Goal: Entertainment & Leisure: Consume media (video, audio)

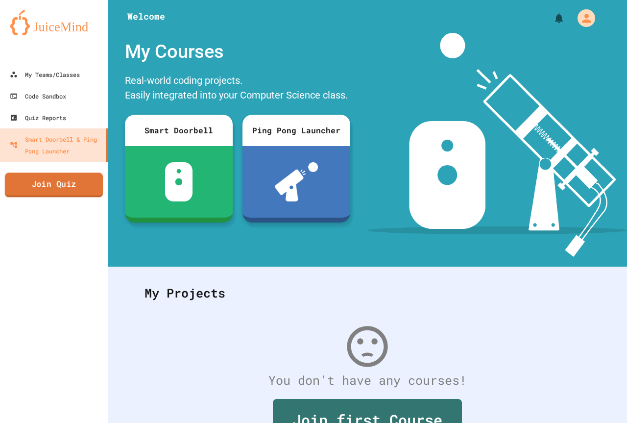
click at [81, 190] on link "Join Quiz" at bounding box center [54, 185] width 98 height 25
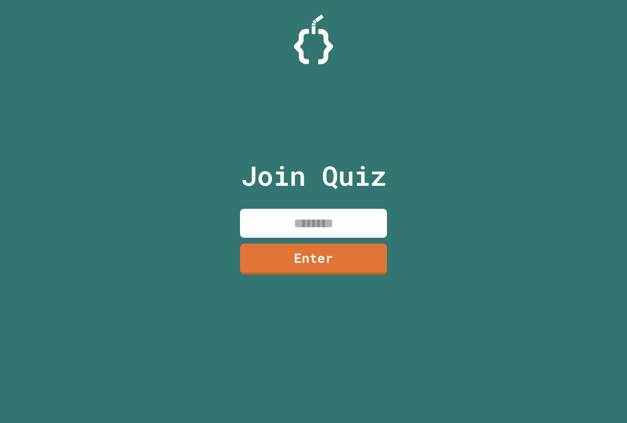
drag, startPoint x: 293, startPoint y: 223, endPoint x: 301, endPoint y: 223, distance: 7.9
click at [301, 223] on input at bounding box center [313, 223] width 147 height 29
type input "********"
click at [341, 266] on link "Enter" at bounding box center [314, 258] width 150 height 32
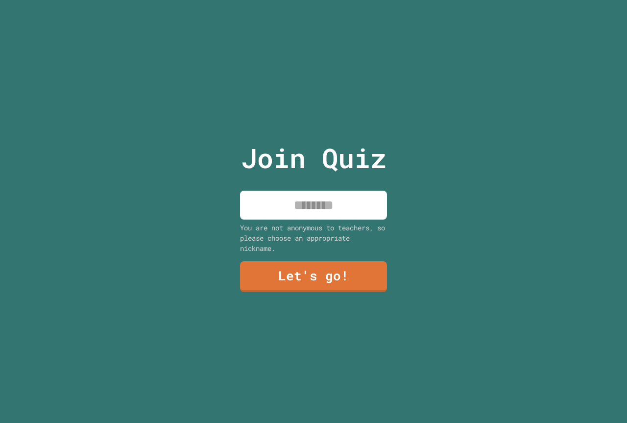
click at [298, 199] on input at bounding box center [313, 205] width 147 height 29
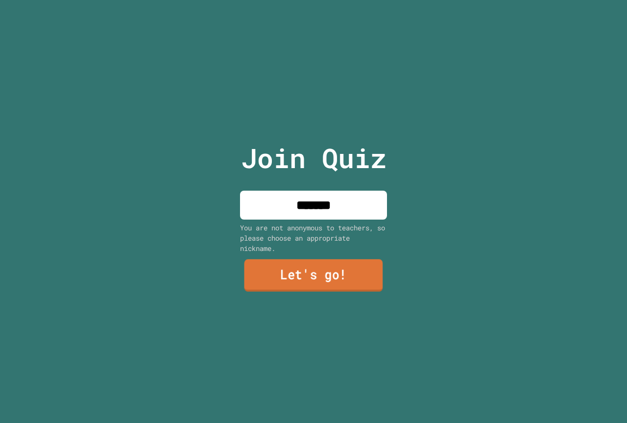
type input "*******"
click at [329, 285] on link "Let's go!" at bounding box center [314, 275] width 139 height 32
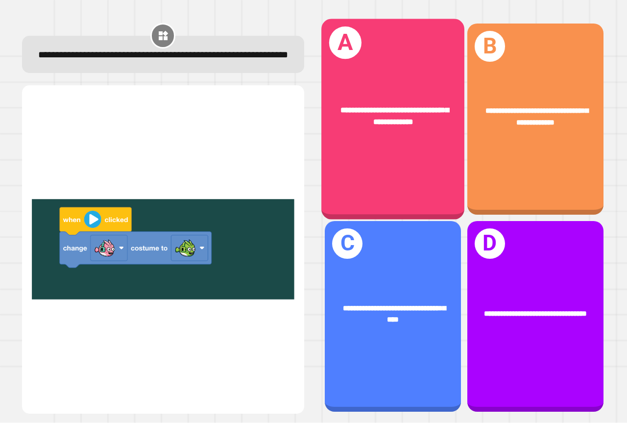
click at [414, 176] on div "**********" at bounding box center [393, 119] width 143 height 200
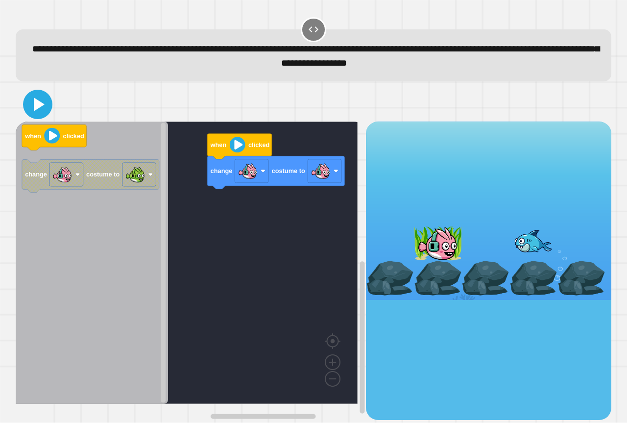
click at [30, 100] on icon at bounding box center [38, 105] width 24 height 24
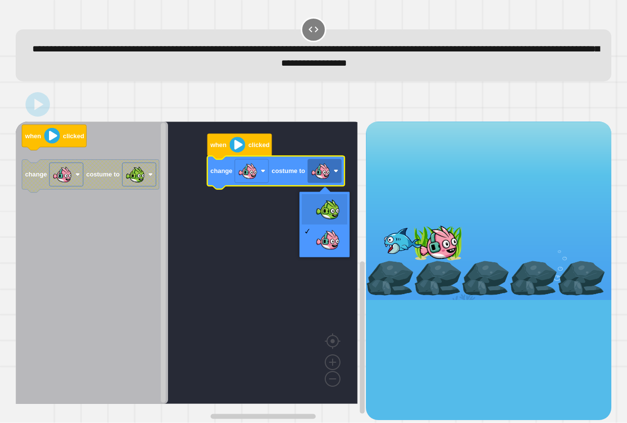
drag, startPoint x: 313, startPoint y: 204, endPoint x: 289, endPoint y: 190, distance: 27.5
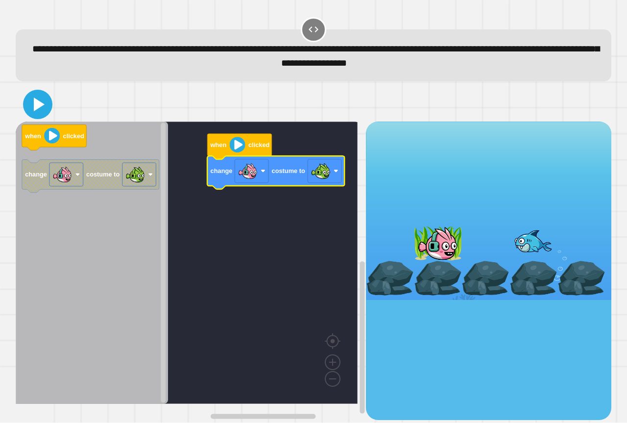
click at [39, 111] on icon at bounding box center [38, 105] width 24 height 24
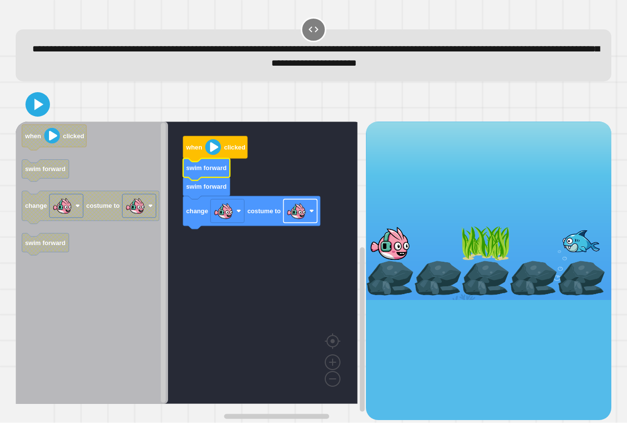
click at [296, 212] on image "Blockly Workspace" at bounding box center [297, 211] width 20 height 20
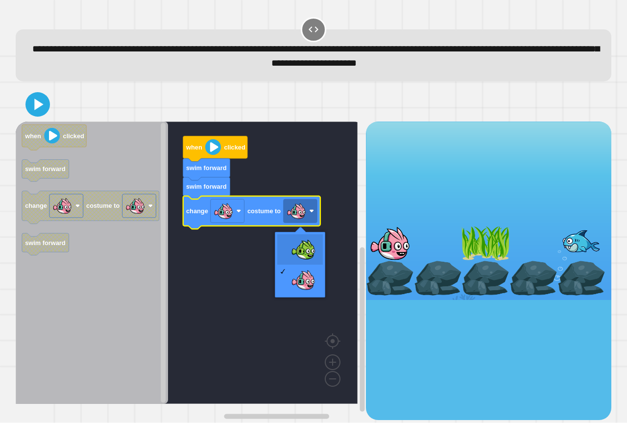
drag, startPoint x: 289, startPoint y: 247, endPoint x: 265, endPoint y: 194, distance: 58.8
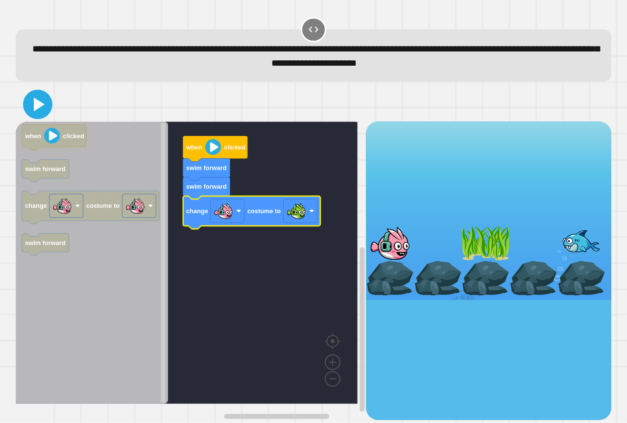
click at [38, 103] on icon at bounding box center [39, 105] width 11 height 14
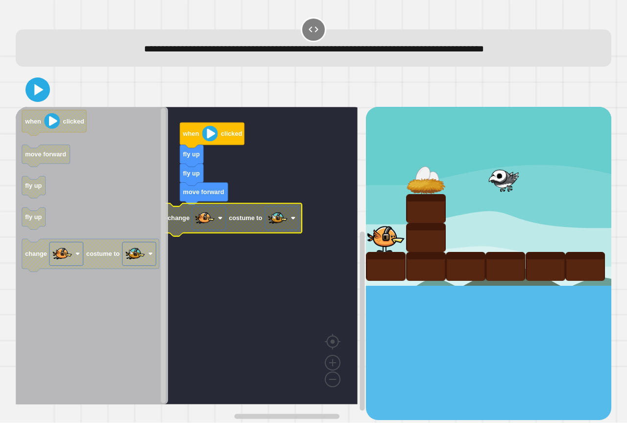
click at [276, 223] on image "Blockly Workspace" at bounding box center [278, 218] width 20 height 20
click at [283, 222] on image "Blockly Workspace" at bounding box center [278, 218] width 20 height 20
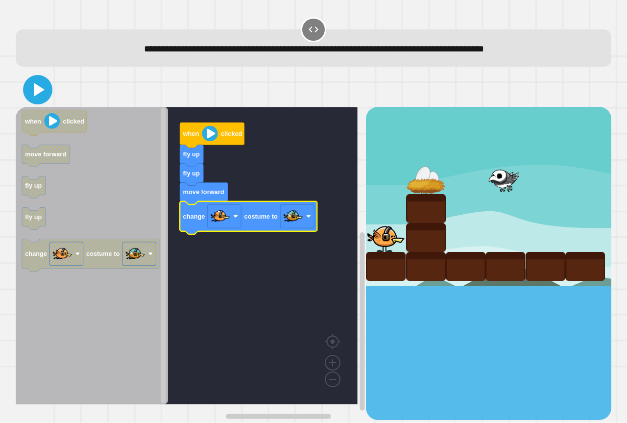
click at [37, 93] on icon at bounding box center [39, 90] width 11 height 14
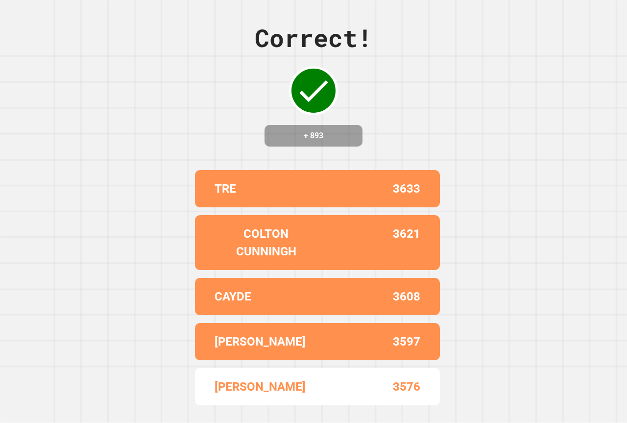
drag, startPoint x: 295, startPoint y: 224, endPoint x: 332, endPoint y: 226, distance: 36.8
click at [468, 223] on div "Correct! + 893 TRE 3633 COLTON CUNNINGH 3621 CAYDE 3608 ELI C 3597 KYLEIGH 3576" at bounding box center [313, 211] width 627 height 423
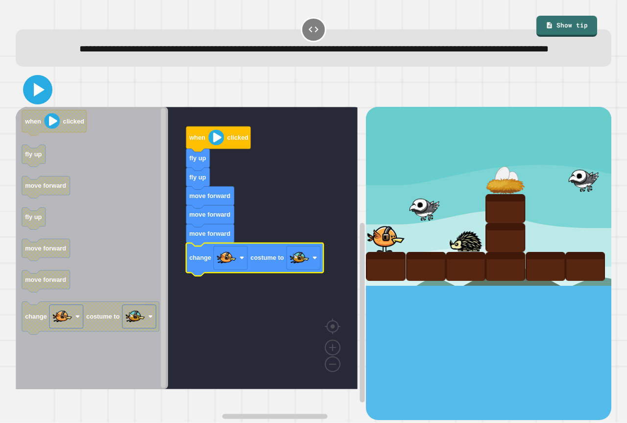
click at [47, 101] on icon at bounding box center [38, 90] width 24 height 24
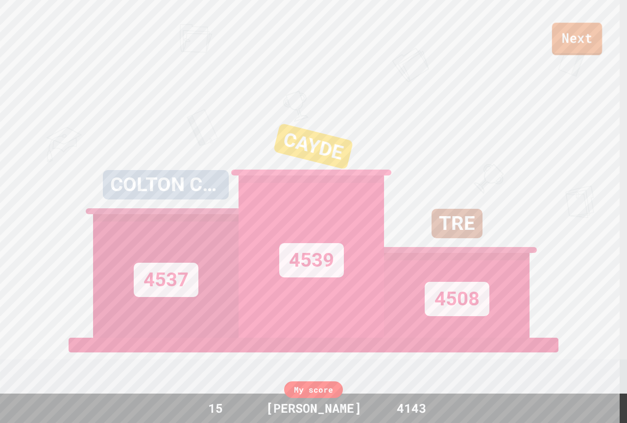
click at [572, 46] on link "Next" at bounding box center [577, 39] width 50 height 32
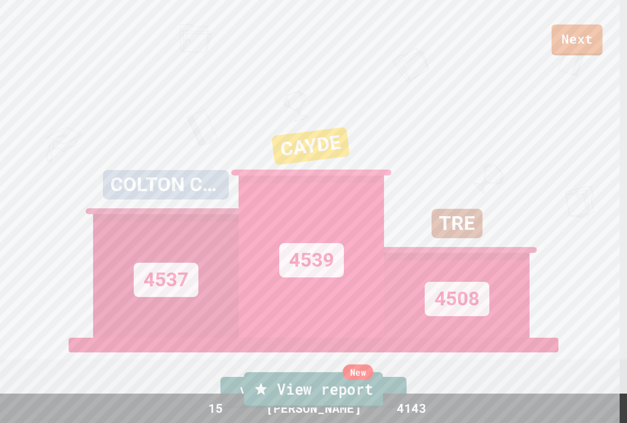
click at [381, 384] on link "New View report" at bounding box center [313, 389] width 139 height 35
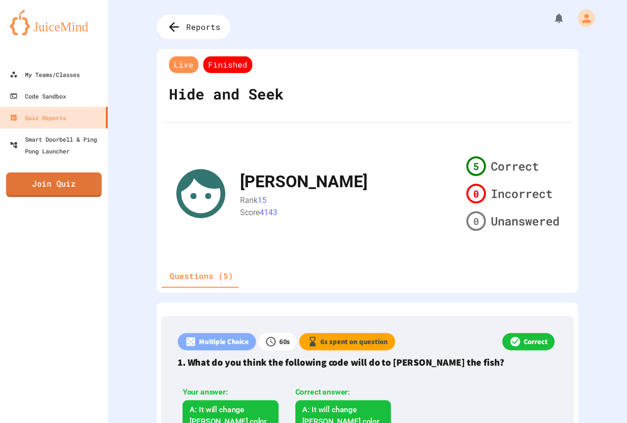
click at [92, 192] on link "Join Quiz" at bounding box center [54, 185] width 96 height 25
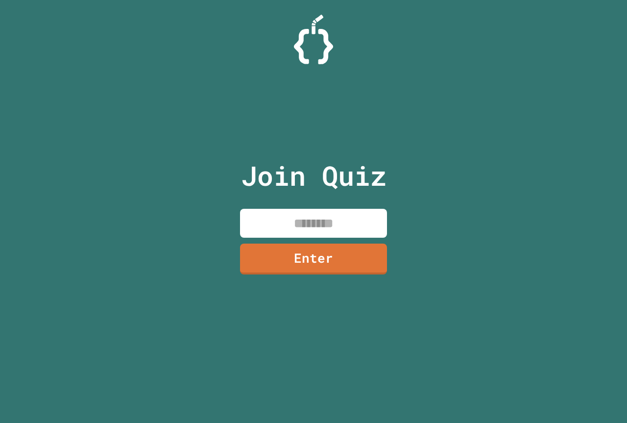
click at [315, 227] on input at bounding box center [313, 223] width 147 height 29
type input "********"
click at [348, 261] on link "Enter" at bounding box center [313, 258] width 149 height 32
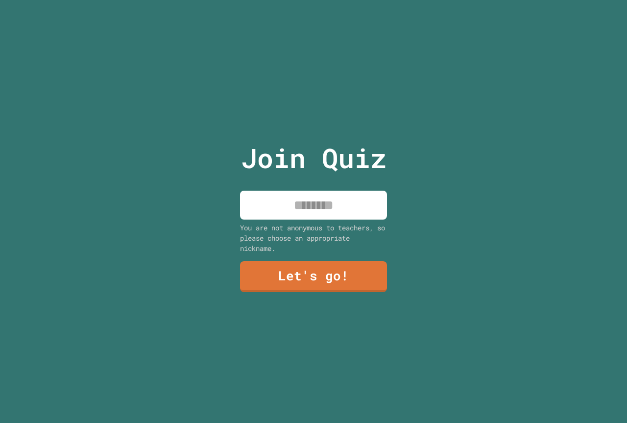
click at [347, 210] on input at bounding box center [313, 205] width 147 height 29
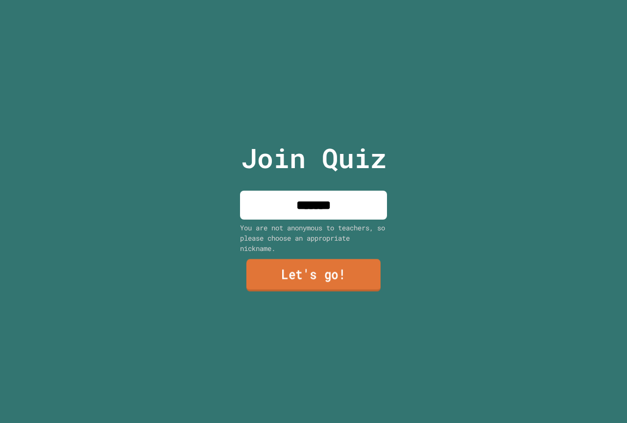
type input "*******"
click at [318, 267] on link "Let's go!" at bounding box center [314, 276] width 144 height 32
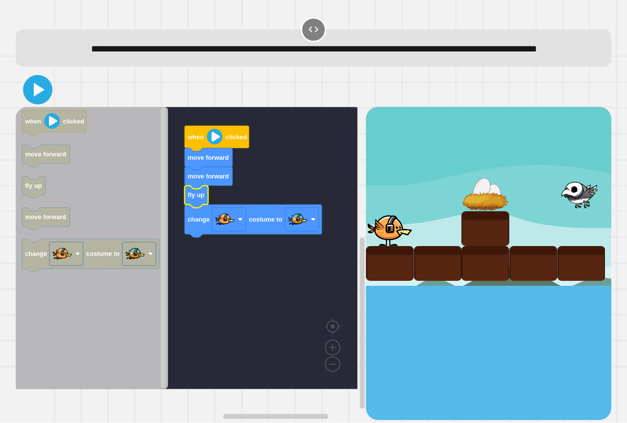
click at [41, 101] on icon at bounding box center [38, 90] width 24 height 24
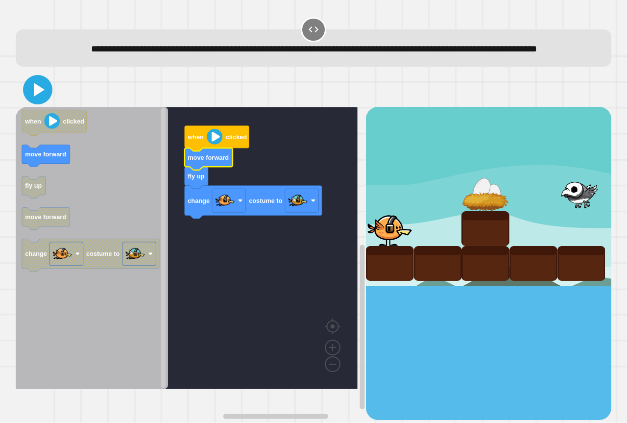
click at [41, 101] on icon at bounding box center [38, 90] width 24 height 24
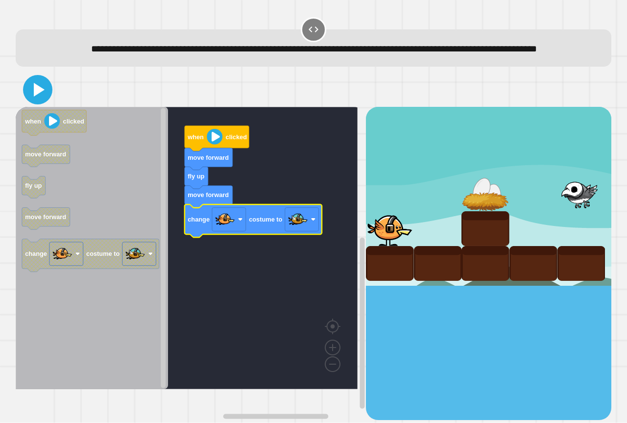
click at [39, 99] on icon at bounding box center [38, 90] width 24 height 24
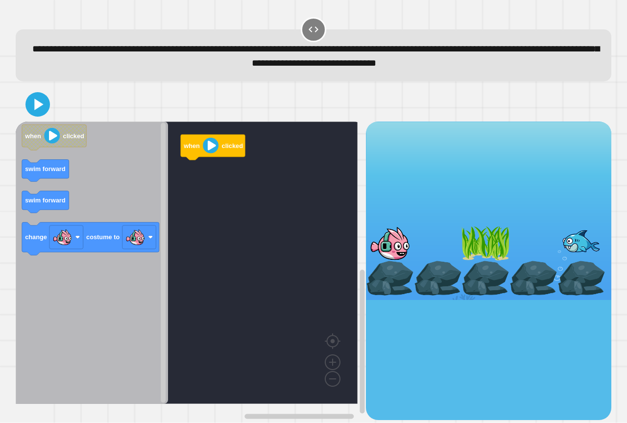
click at [82, 251] on icon "when clicked swim forward swim forward change costume to" at bounding box center [92, 263] width 152 height 282
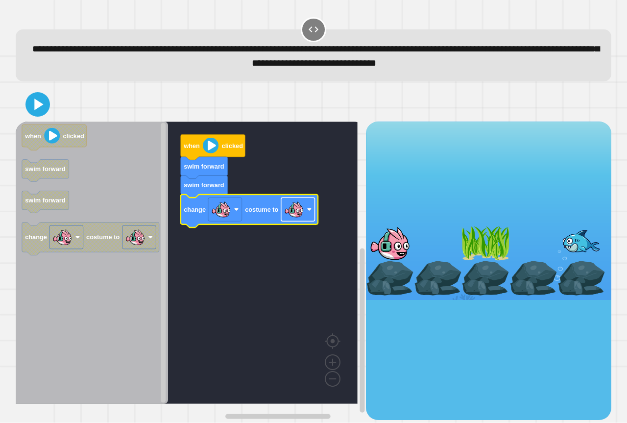
click at [291, 215] on image "Blockly Workspace" at bounding box center [294, 210] width 20 height 20
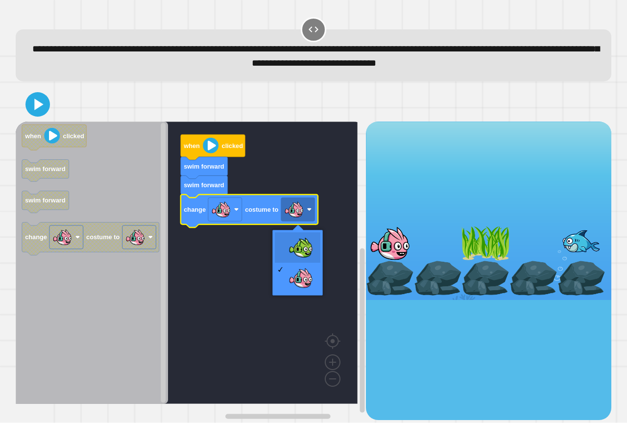
drag, startPoint x: 280, startPoint y: 242, endPoint x: 132, endPoint y: 156, distance: 171.1
click at [261, 237] on body "**********" at bounding box center [313, 211] width 627 height 423
click at [39, 103] on icon at bounding box center [39, 105] width 11 height 14
drag, startPoint x: 281, startPoint y: 237, endPoint x: 293, endPoint y: 236, distance: 12.3
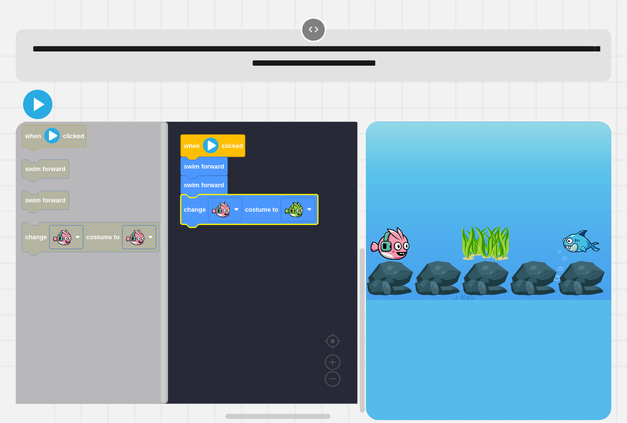
click at [49, 110] on icon at bounding box center [38, 105] width 24 height 24
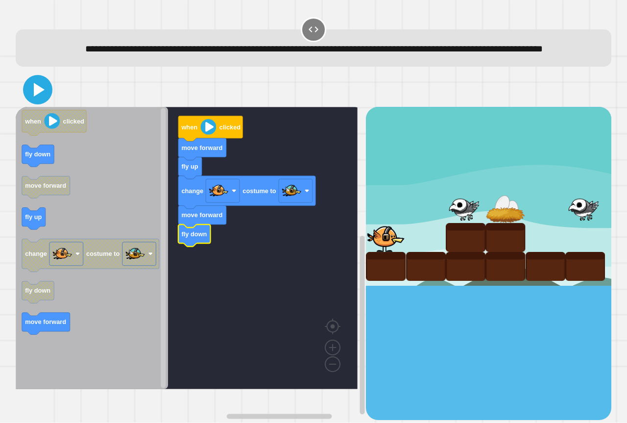
click at [41, 97] on icon at bounding box center [38, 90] width 24 height 24
click at [41, 101] on icon at bounding box center [38, 90] width 24 height 24
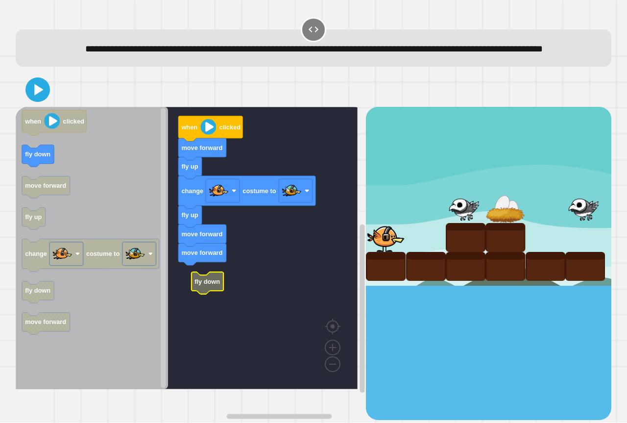
click at [228, 292] on rect "Blockly Workspace" at bounding box center [187, 248] width 342 height 282
click at [31, 101] on icon at bounding box center [38, 90] width 24 height 24
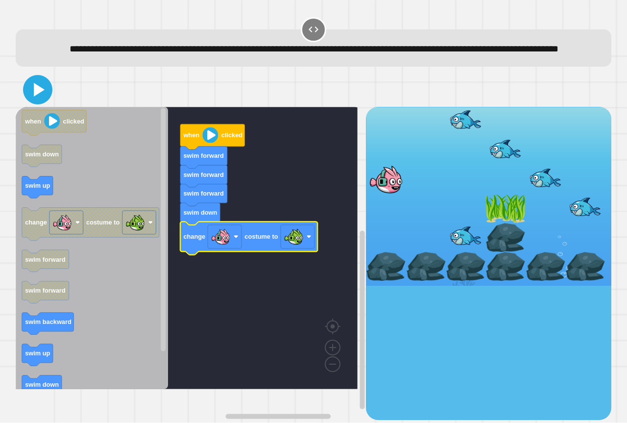
click at [49, 101] on icon at bounding box center [38, 90] width 24 height 24
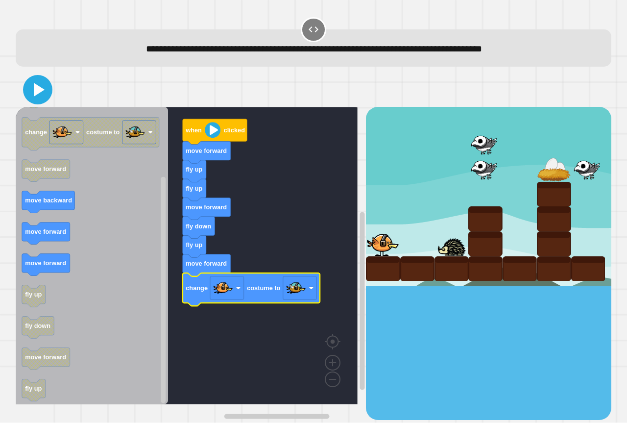
click at [40, 91] on icon at bounding box center [39, 90] width 11 height 14
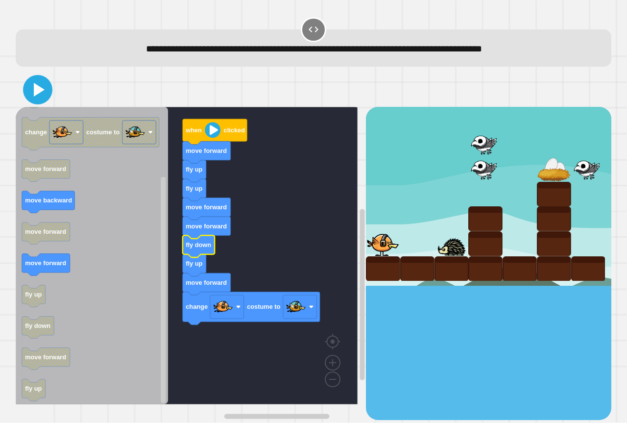
click at [41, 99] on icon at bounding box center [38, 90] width 24 height 24
click at [62, 208] on g "when clicked fly up move forward change costume to move forward move backward m…" at bounding box center [90, 210] width 137 height 381
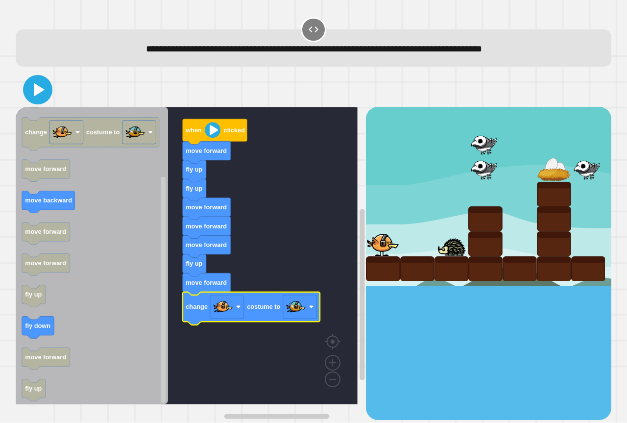
click at [37, 89] on icon at bounding box center [39, 90] width 11 height 14
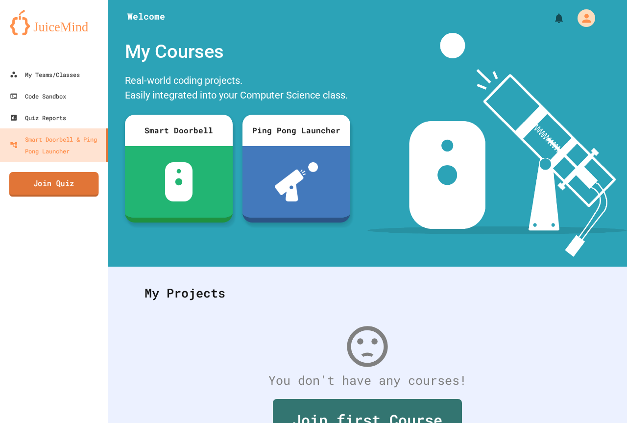
click at [90, 185] on link "Join Quiz" at bounding box center [54, 184] width 90 height 25
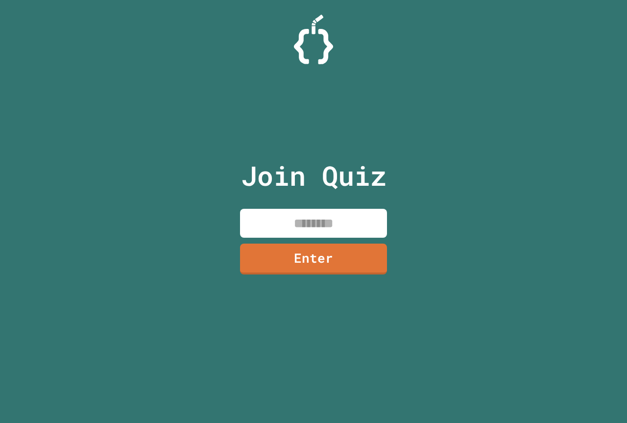
click at [340, 223] on input at bounding box center [313, 223] width 147 height 29
type input "********"
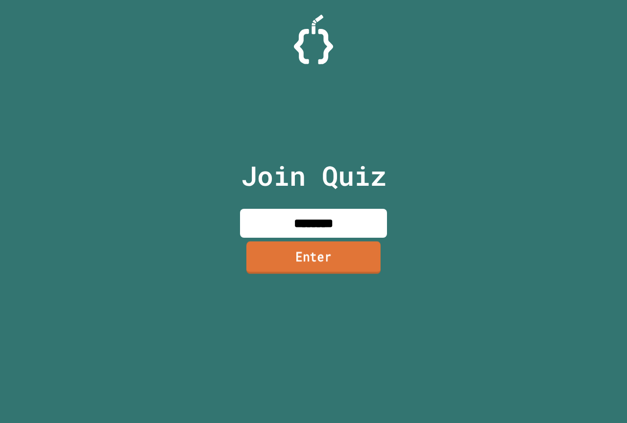
click at [358, 263] on link "Enter" at bounding box center [314, 257] width 134 height 32
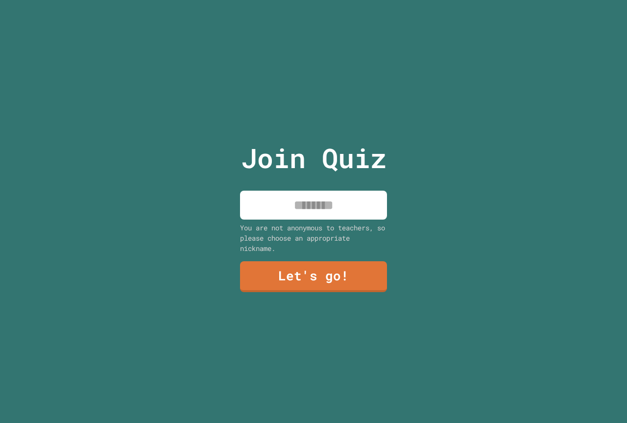
click at [304, 203] on input at bounding box center [313, 205] width 147 height 29
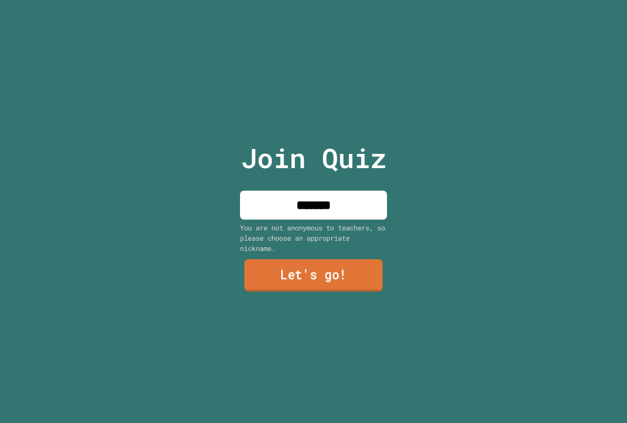
type input "*******"
click at [324, 270] on link "Let's go!" at bounding box center [314, 276] width 148 height 32
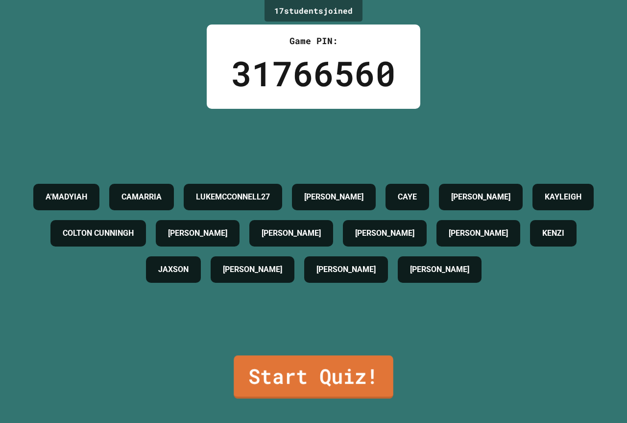
click at [359, 361] on link "Start Quiz!" at bounding box center [314, 376] width 160 height 43
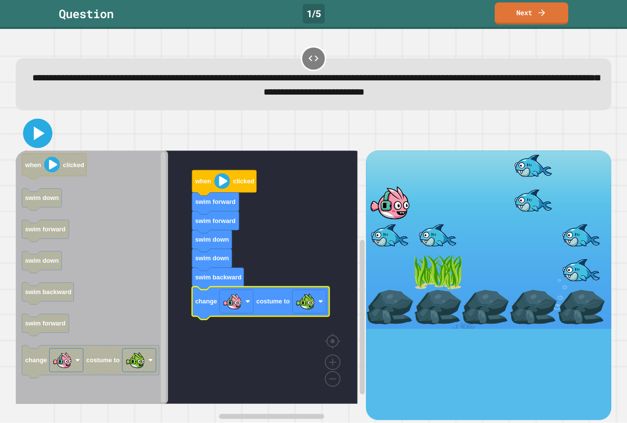
click at [33, 136] on icon at bounding box center [38, 134] width 24 height 24
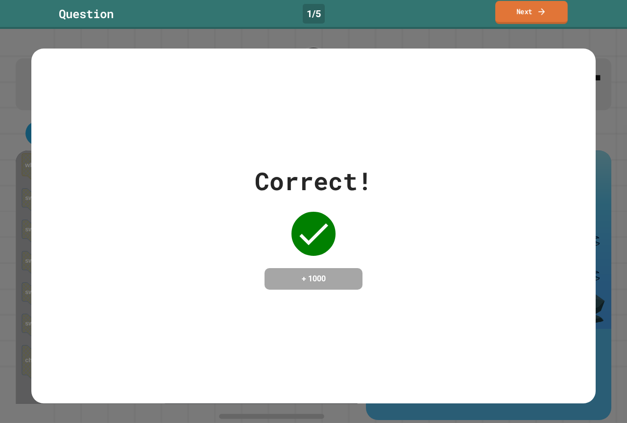
click at [499, 10] on link "Next" at bounding box center [532, 12] width 73 height 23
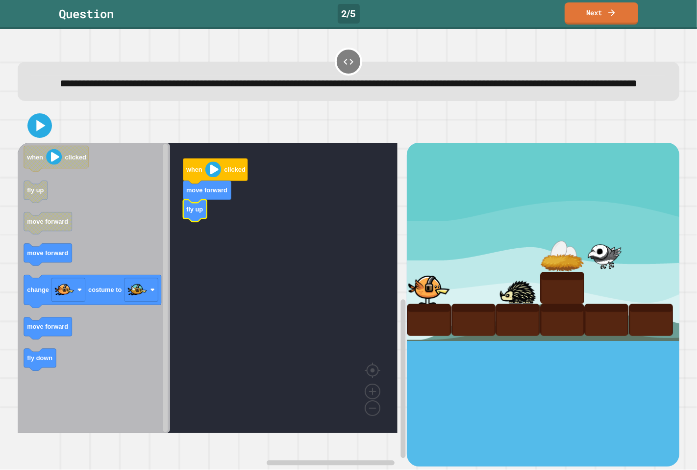
click at [349, 101] on div "**********" at bounding box center [349, 81] width 662 height 39
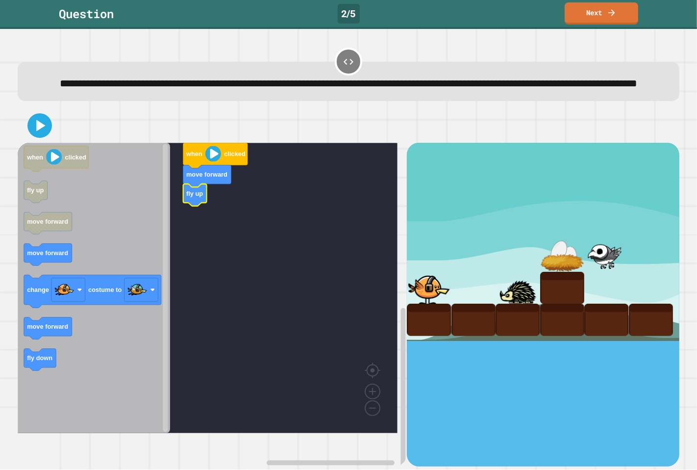
click at [627, 423] on div "**********" at bounding box center [348, 249] width 697 height 441
click at [129, 256] on icon "Blockly Workspace" at bounding box center [94, 288] width 152 height 290
click at [95, 344] on icon "Blockly Workspace" at bounding box center [94, 288] width 152 height 290
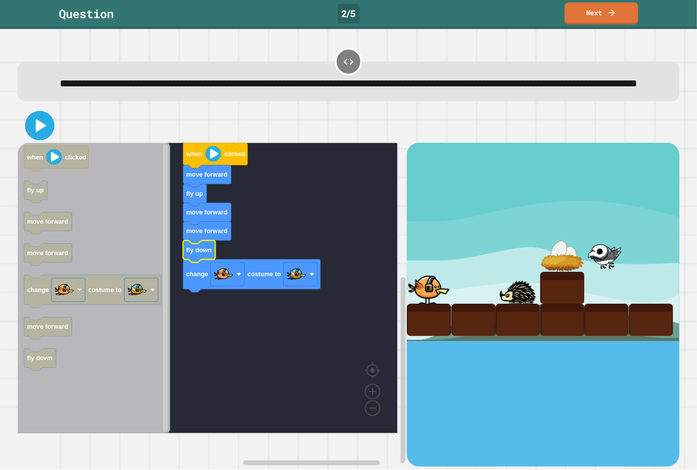
click at [41, 132] on icon at bounding box center [41, 126] width 11 height 14
click at [276, 278] on g "when clicked move forward fly up move forward move forward fly down change cost…" at bounding box center [215, 288] width 394 height 290
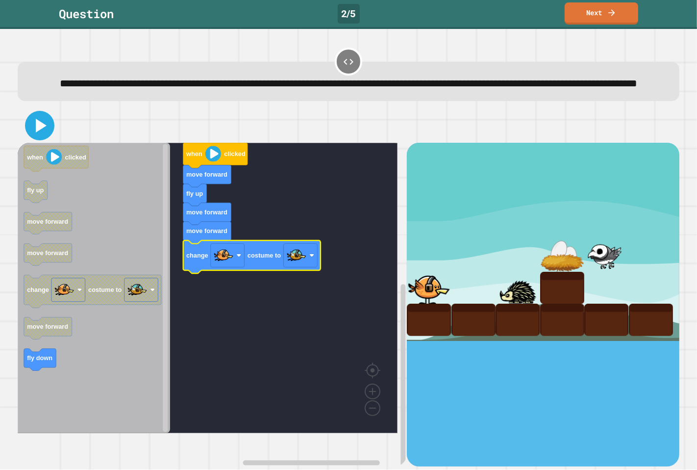
click at [47, 137] on icon at bounding box center [40, 126] width 24 height 24
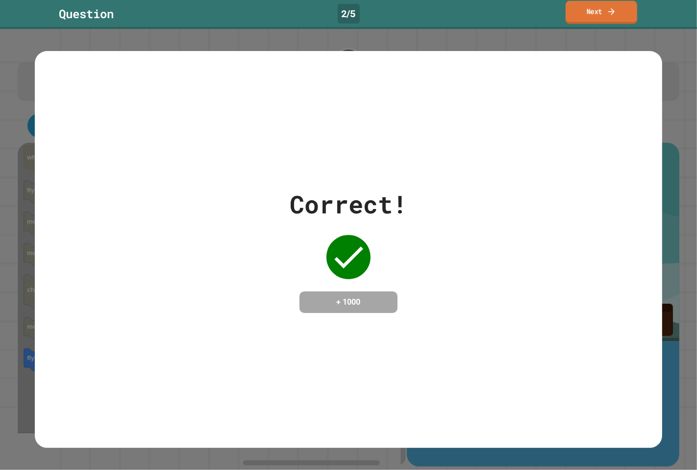
click at [592, 11] on link "Next" at bounding box center [602, 12] width 72 height 23
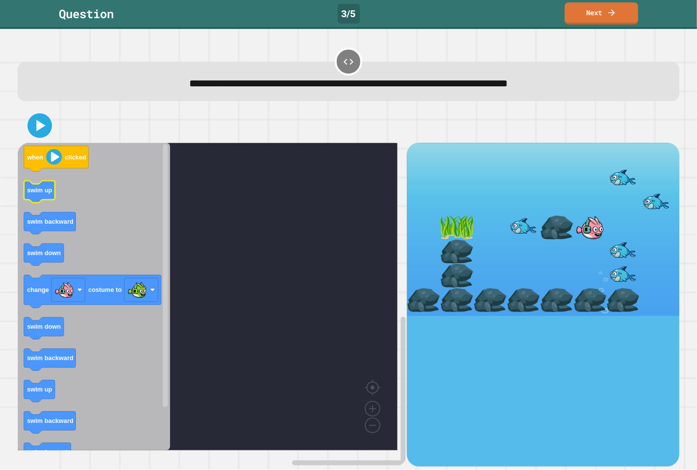
click at [35, 196] on icon "Blockly Workspace" at bounding box center [39, 191] width 31 height 22
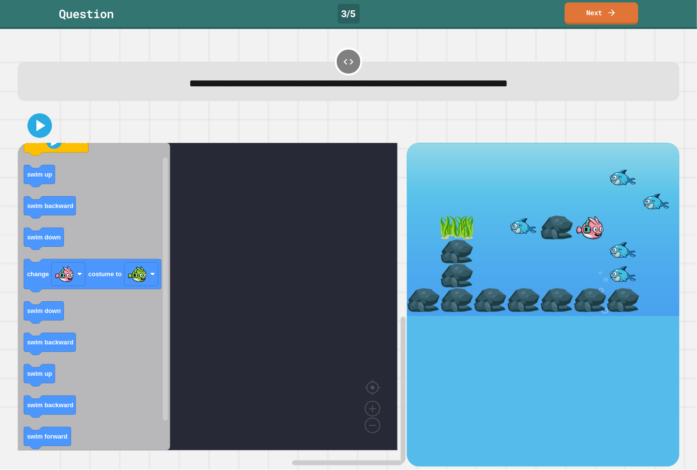
click at [173, 238] on div "when clicked swim up swim backward swim down change costume to swim down swim b…" at bounding box center [213, 305] width 390 height 324
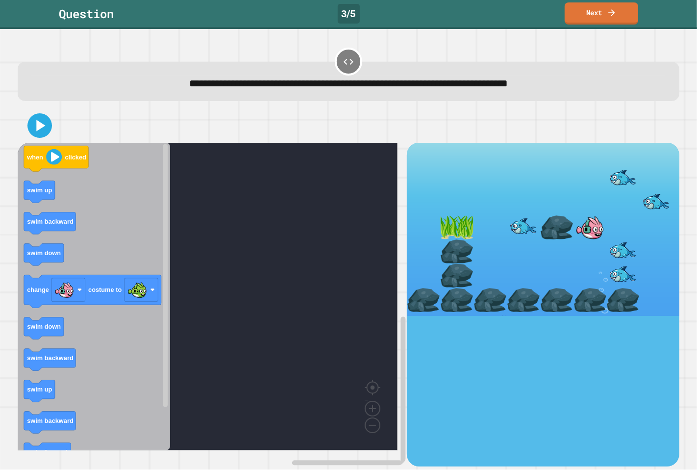
click at [82, 261] on icon "Blockly Workspace" at bounding box center [94, 296] width 152 height 307
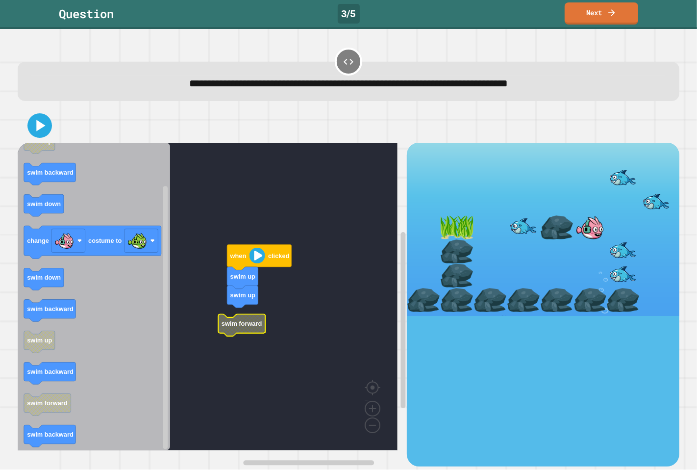
click at [243, 317] on icon "Blockly Workspace" at bounding box center [241, 325] width 47 height 22
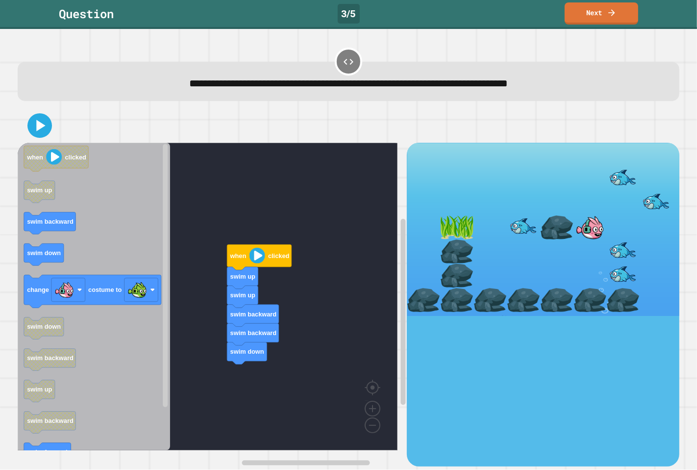
click at [248, 394] on div "when clicked swim up swim up swim backward swim backward swim down when clicked…" at bounding box center [213, 305] width 390 height 324
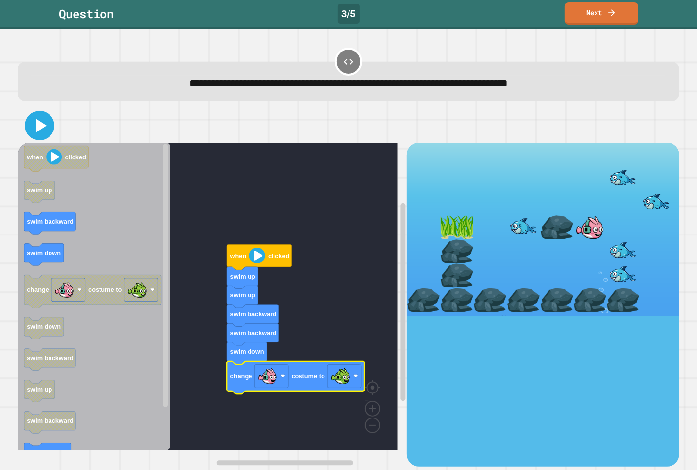
click at [42, 128] on icon at bounding box center [41, 126] width 11 height 14
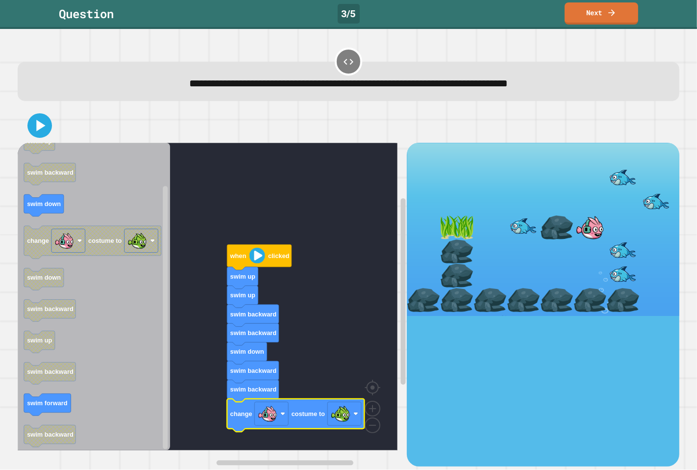
click at [37, 139] on div at bounding box center [349, 125] width 662 height 34
click at [36, 130] on icon at bounding box center [41, 126] width 11 height 14
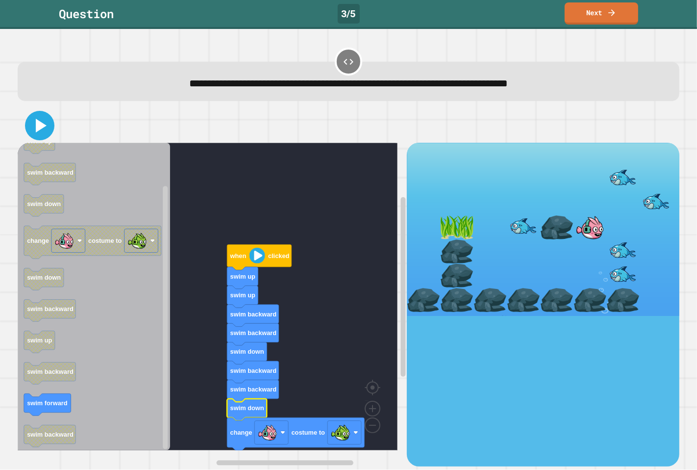
click at [40, 133] on icon at bounding box center [40, 126] width 24 height 24
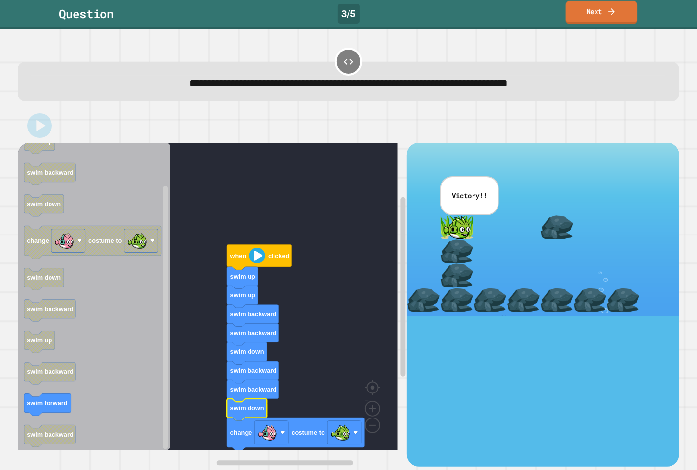
drag, startPoint x: 620, startPoint y: 17, endPoint x: 615, endPoint y: 20, distance: 6.1
click at [619, 17] on link "Next" at bounding box center [602, 12] width 72 height 23
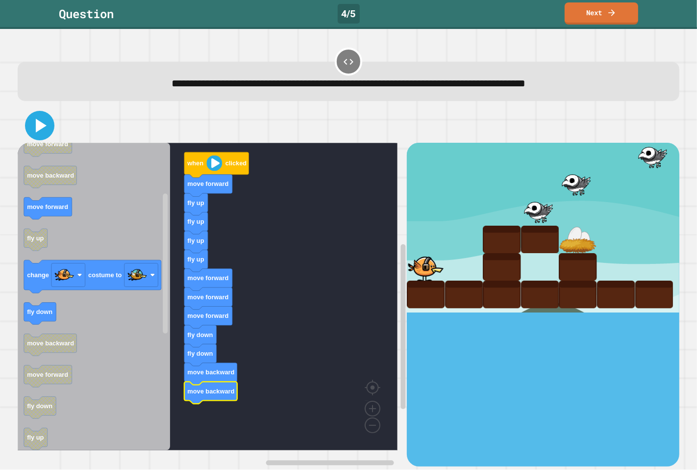
click at [37, 123] on icon at bounding box center [41, 126] width 11 height 14
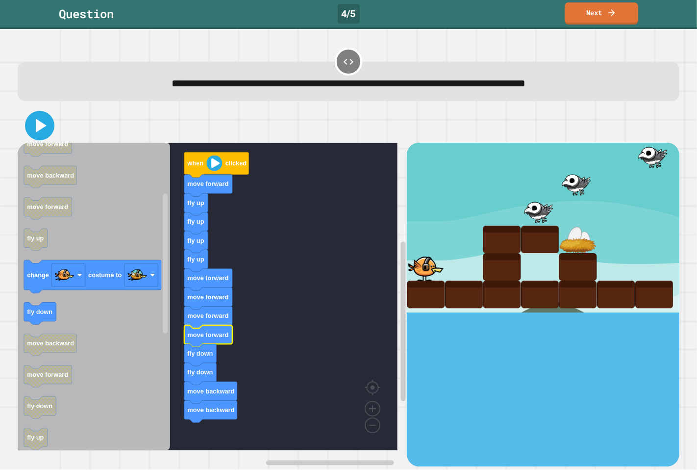
click at [35, 126] on icon at bounding box center [40, 126] width 24 height 24
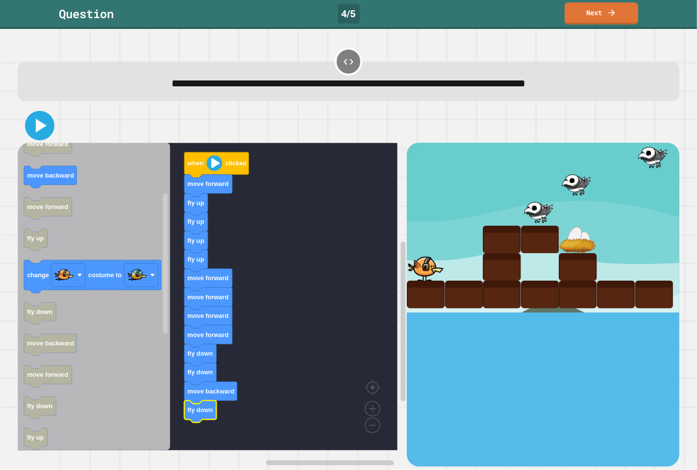
click at [32, 130] on icon at bounding box center [40, 126] width 24 height 24
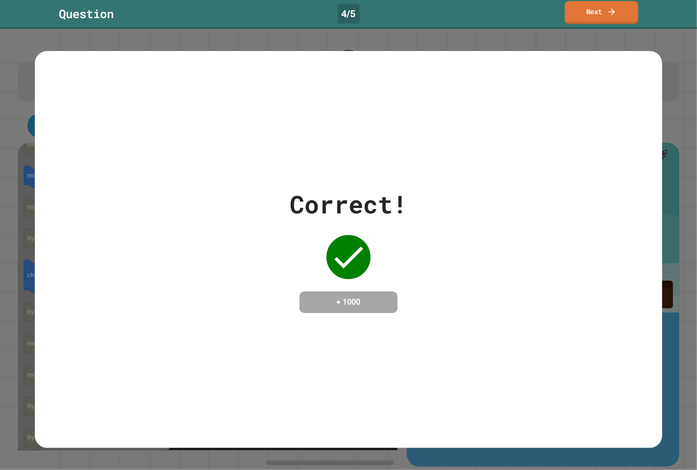
click at [589, 5] on link "Next" at bounding box center [602, 12] width 74 height 23
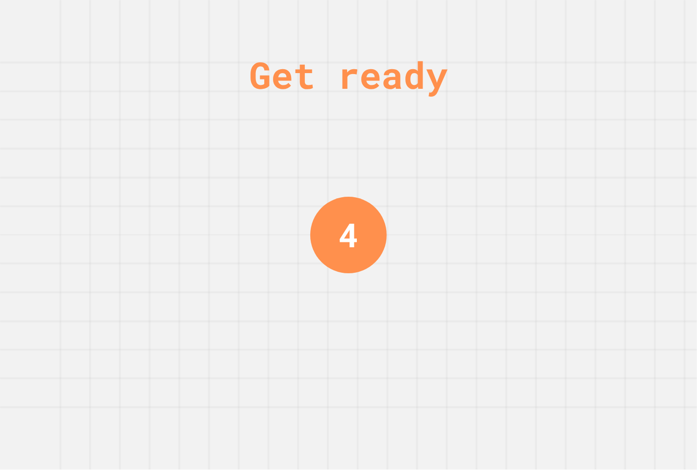
drag, startPoint x: 280, startPoint y: 262, endPoint x: 244, endPoint y: 124, distance: 143.5
click at [286, 96] on div "Get ready 4" at bounding box center [348, 235] width 697 height 470
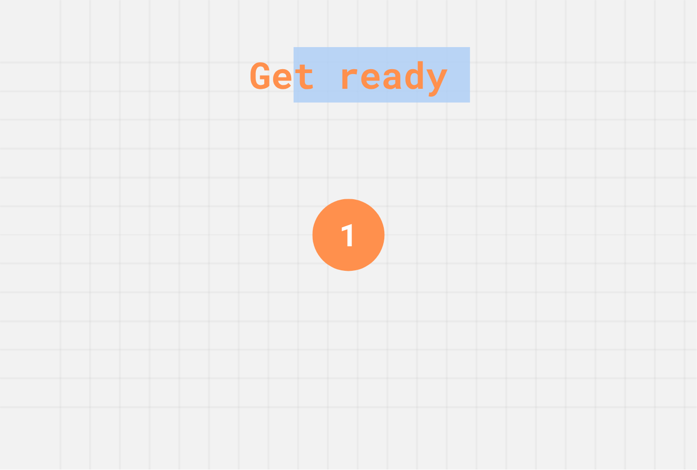
click at [320, 202] on div "Get ready 1" at bounding box center [349, 235] width 74 height 470
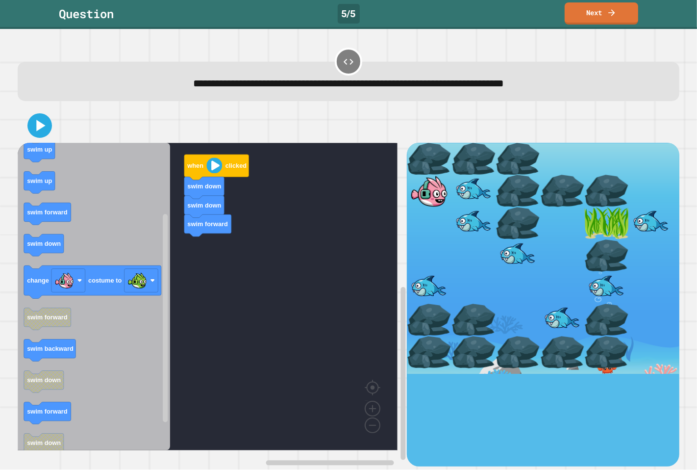
click at [65, 320] on icon "when clicked swim forward swim backward swim up swim up swim forward swim down …" at bounding box center [94, 296] width 152 height 307
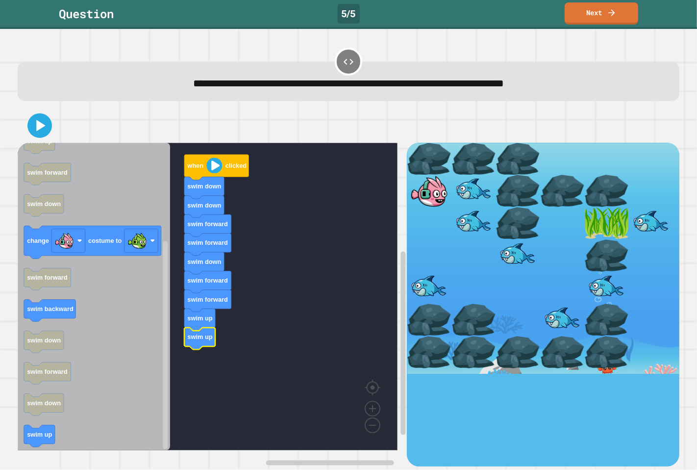
click at [30, 109] on div at bounding box center [349, 125] width 662 height 34
drag, startPoint x: 44, startPoint y: 110, endPoint x: 41, endPoint y: 119, distance: 9.9
click at [41, 119] on div at bounding box center [349, 125] width 662 height 34
click at [41, 119] on icon at bounding box center [39, 125] width 23 height 23
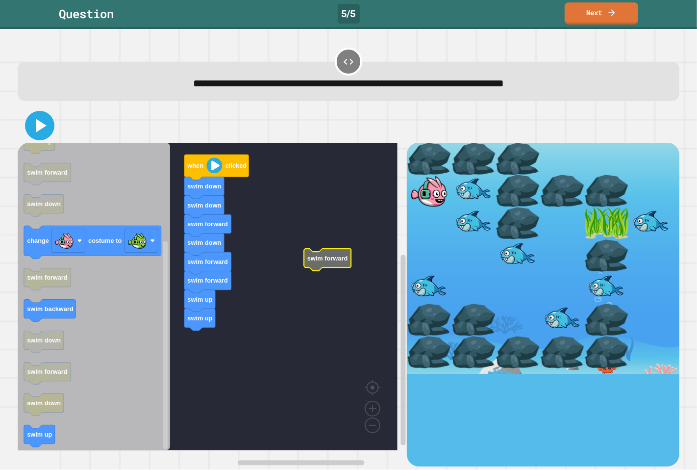
click at [37, 130] on icon at bounding box center [41, 126] width 11 height 14
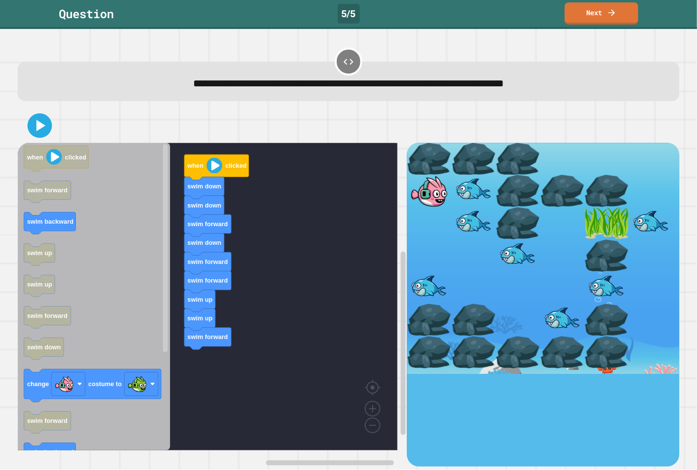
click at [252, 408] on div "when clicked swim down swim down swim forward swim down swim forward swim forwa…" at bounding box center [213, 305] width 390 height 324
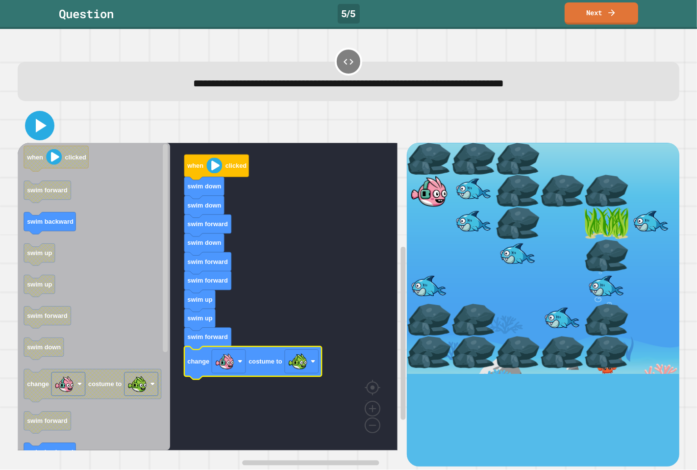
drag, startPoint x: 45, startPoint y: 120, endPoint x: 55, endPoint y: 125, distance: 11.2
click at [47, 125] on icon at bounding box center [40, 126] width 24 height 24
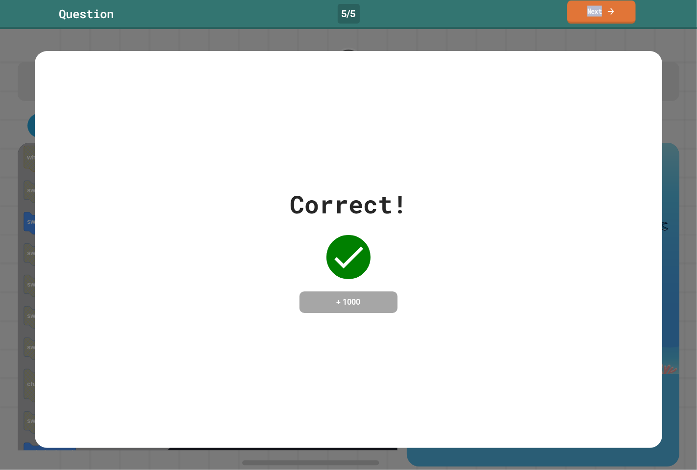
click at [587, 18] on link "Next" at bounding box center [601, 11] width 68 height 23
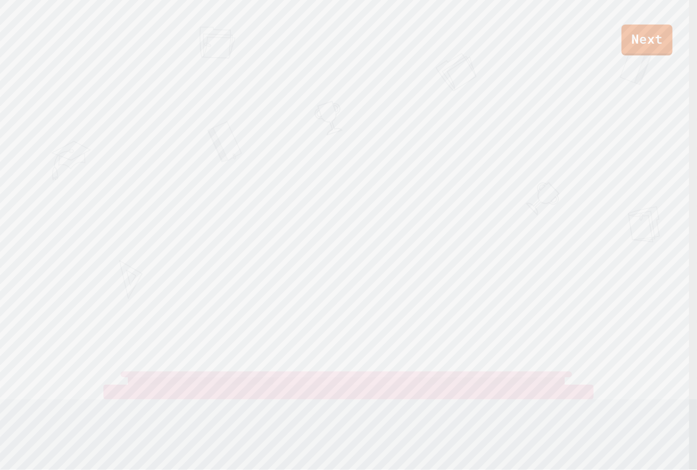
click at [575, 25] on div "Next" at bounding box center [348, 27] width 697 height 55
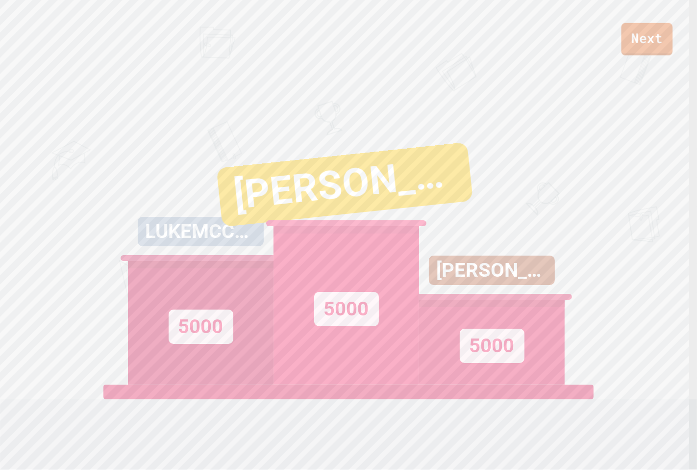
click at [627, 43] on link "Next" at bounding box center [647, 39] width 51 height 32
